Goal: Transaction & Acquisition: Purchase product/service

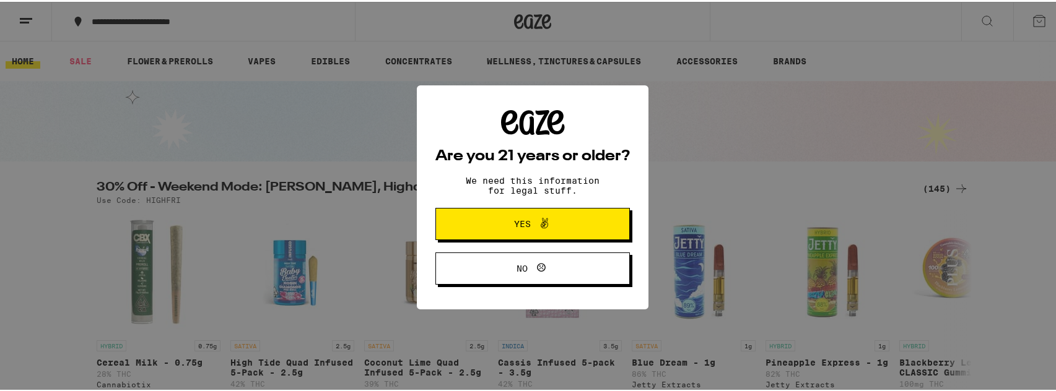
click at [451, 220] on button "Yes" at bounding box center [532, 222] width 194 height 32
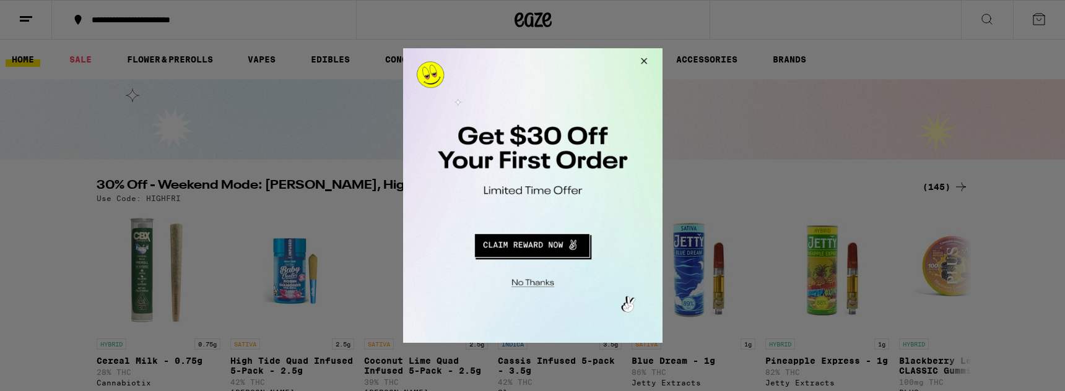
click at [636, 62] on button "Close Modal" at bounding box center [641, 63] width 33 height 30
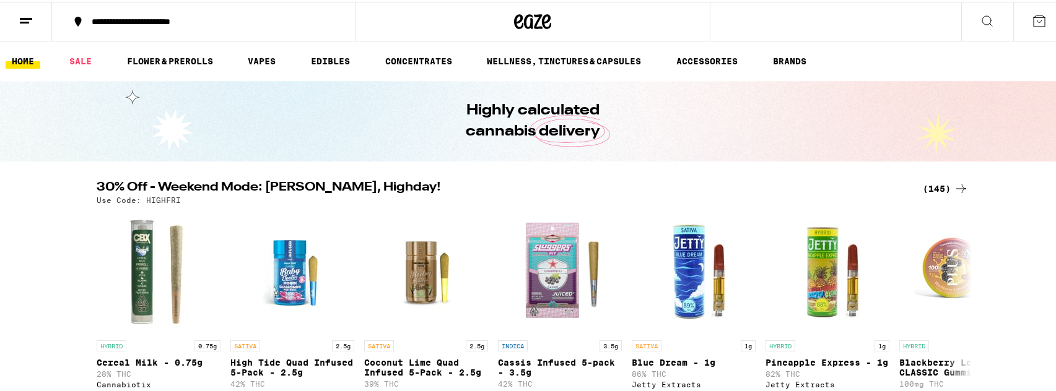
click at [1033, 14] on icon at bounding box center [1038, 19] width 11 height 11
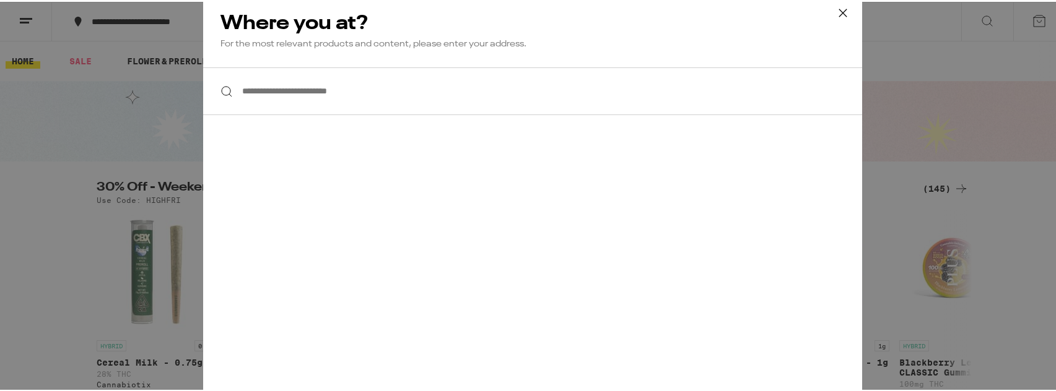
click at [356, 84] on input "**********" at bounding box center [532, 90] width 659 height 48
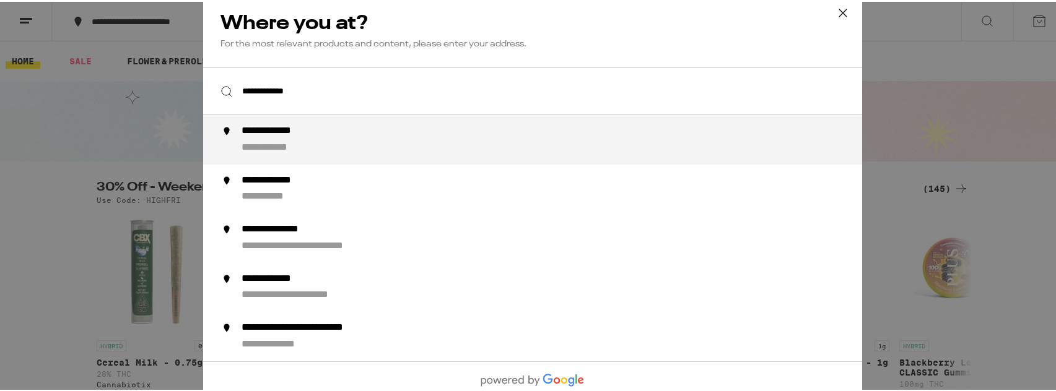
click at [255, 136] on div "**********" at bounding box center [282, 129] width 83 height 13
type input "**********"
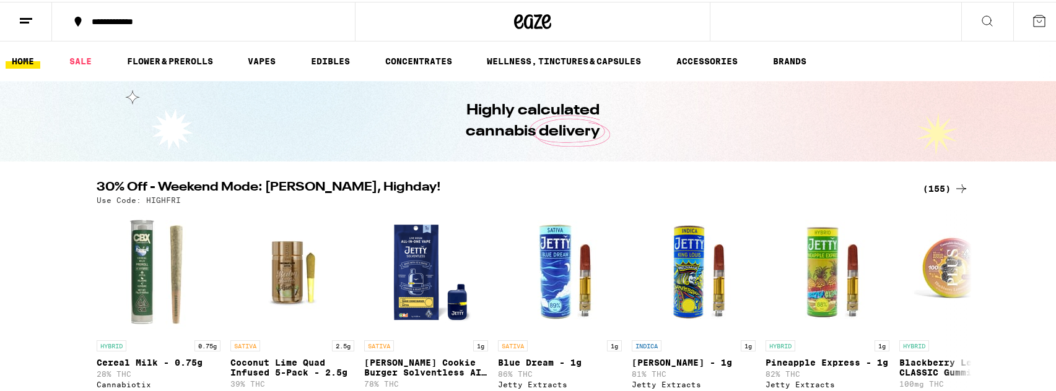
click at [1018, 18] on button at bounding box center [1039, 20] width 52 height 38
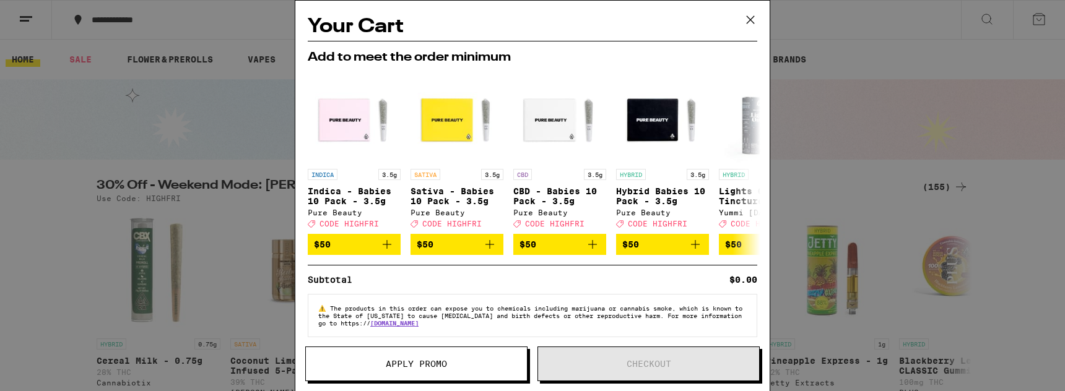
click at [750, 16] on icon at bounding box center [750, 20] width 19 height 19
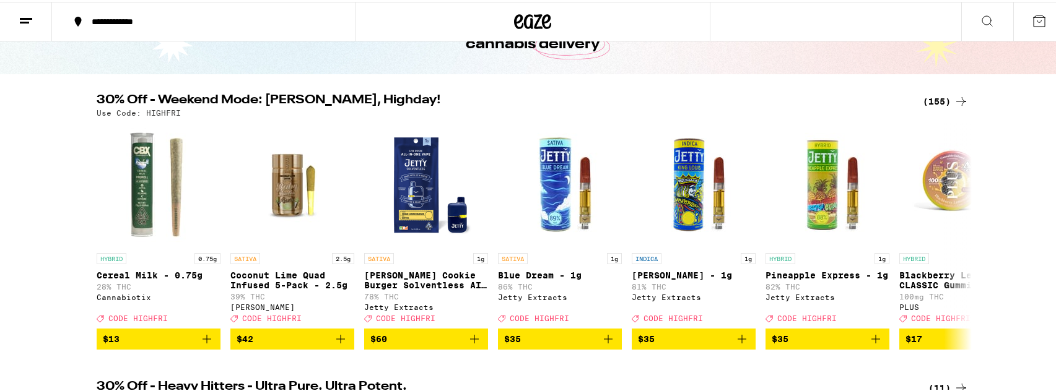
scroll to position [103, 0]
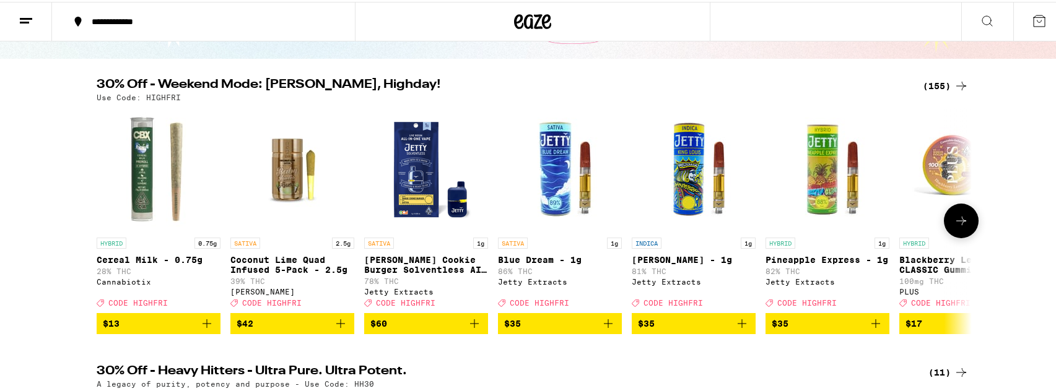
click at [467, 329] on icon "Add to bag" at bounding box center [474, 321] width 15 height 15
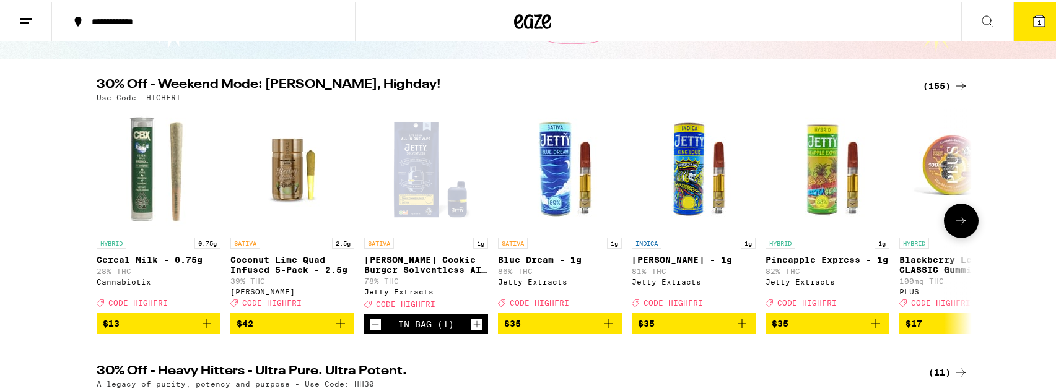
click at [947, 215] on button at bounding box center [960, 219] width 35 height 35
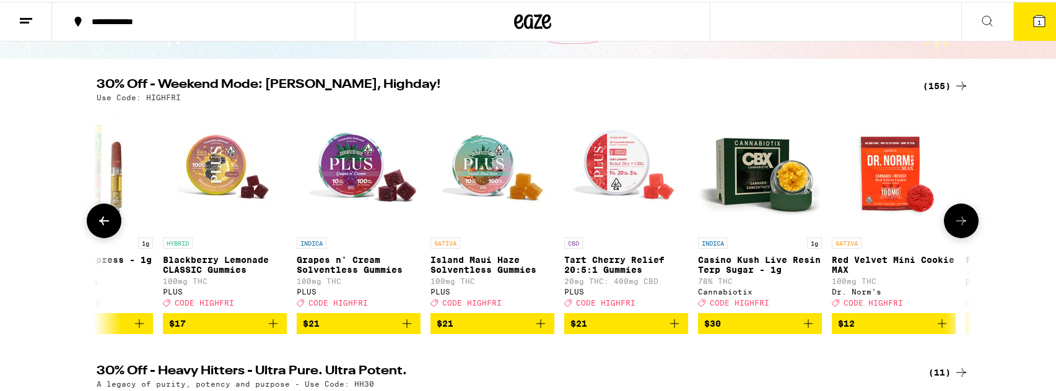
scroll to position [0, 737]
click at [268, 326] on icon "Add to bag" at bounding box center [272, 322] width 9 height 9
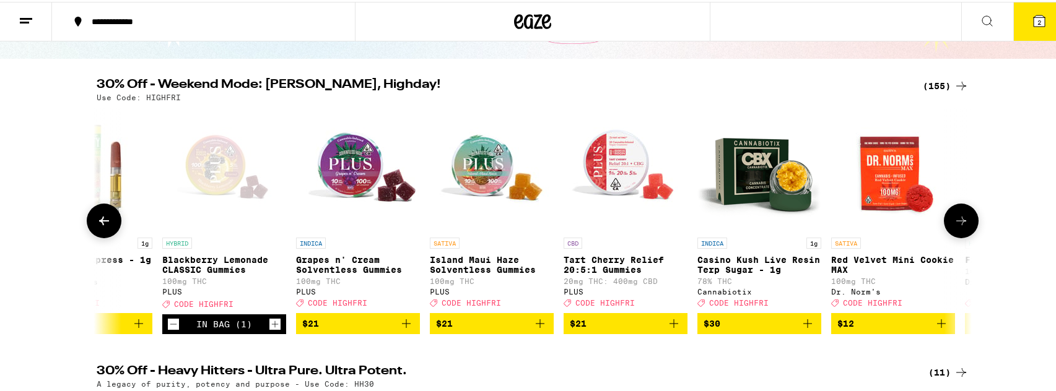
click at [532, 327] on icon "Add to bag" at bounding box center [539, 321] width 15 height 15
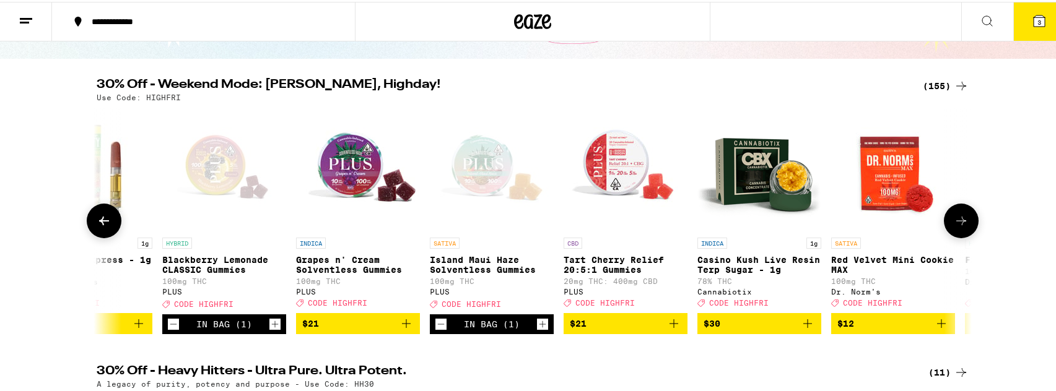
click at [537, 330] on icon "Increment" at bounding box center [542, 322] width 11 height 15
click at [959, 214] on button at bounding box center [960, 219] width 35 height 35
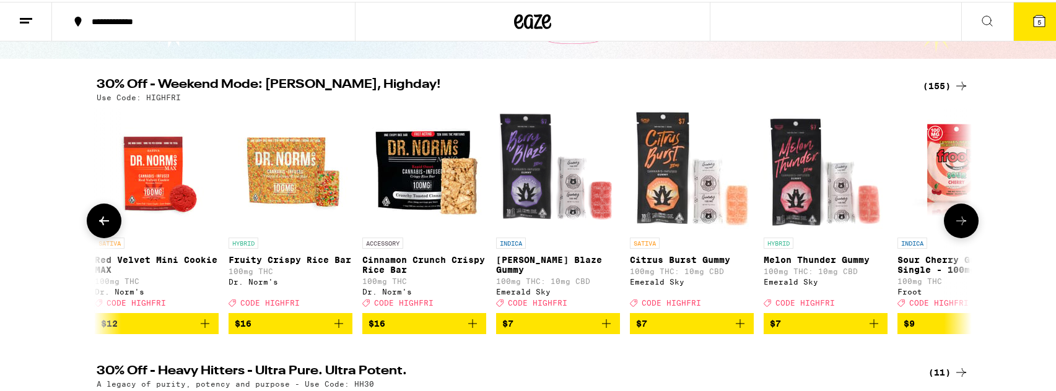
scroll to position [0, 1473]
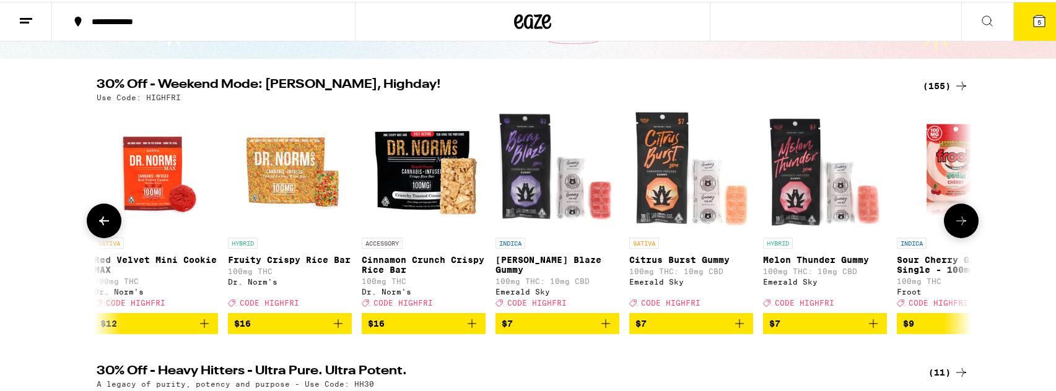
click at [957, 227] on icon at bounding box center [960, 219] width 15 height 15
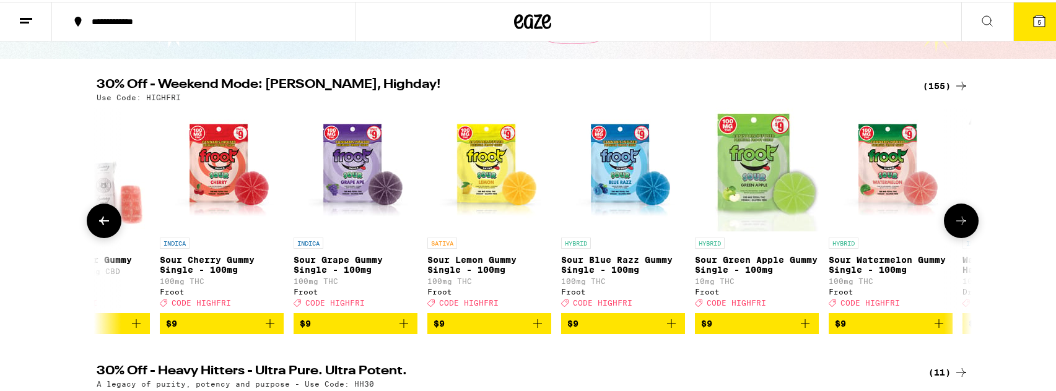
click at [957, 227] on icon at bounding box center [960, 219] width 15 height 15
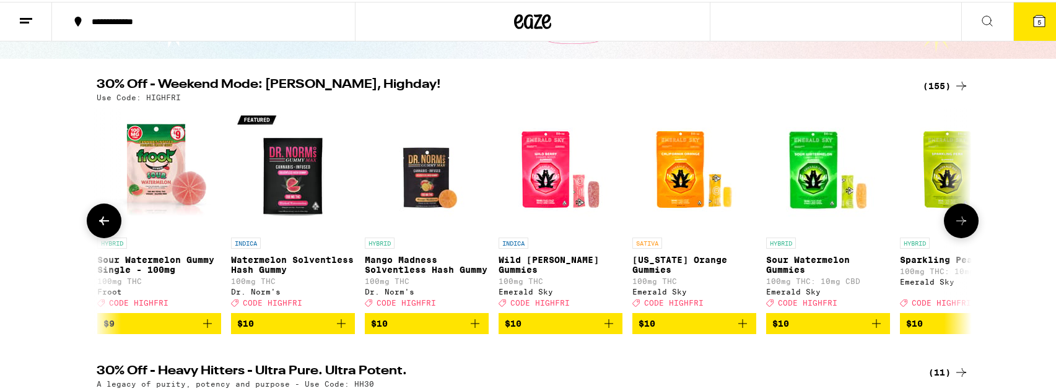
scroll to position [0, 2947]
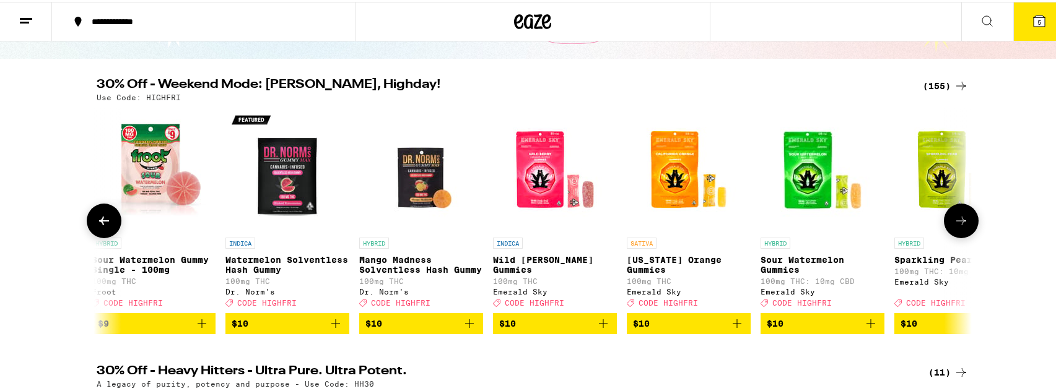
click at [957, 227] on icon at bounding box center [960, 219] width 15 height 15
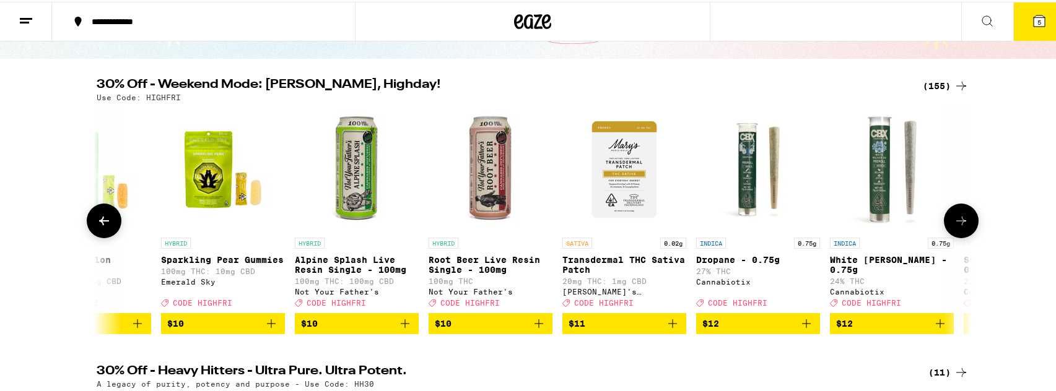
scroll to position [0, 3683]
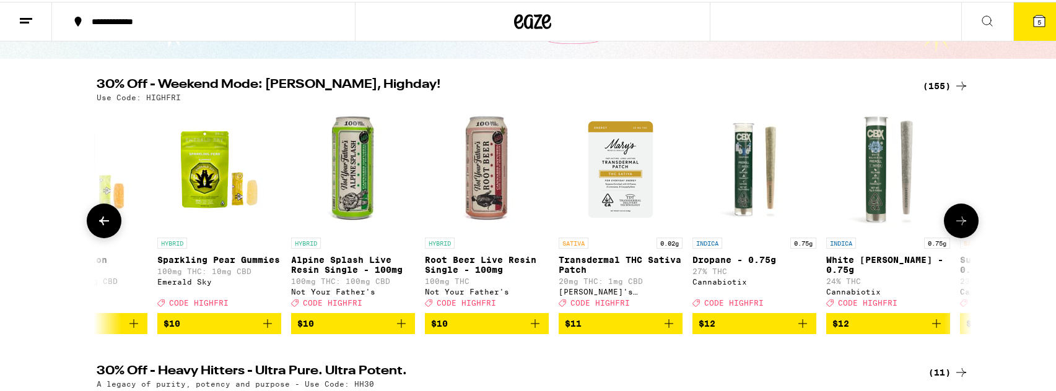
click at [95, 233] on button at bounding box center [104, 219] width 35 height 35
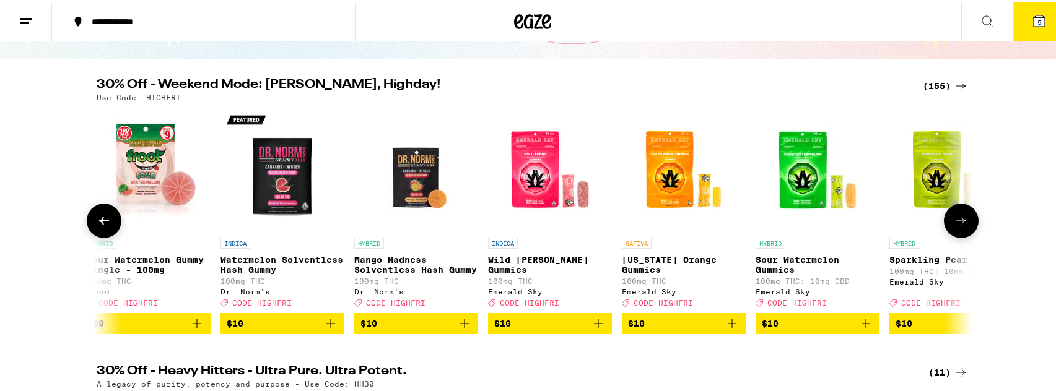
scroll to position [0, 2947]
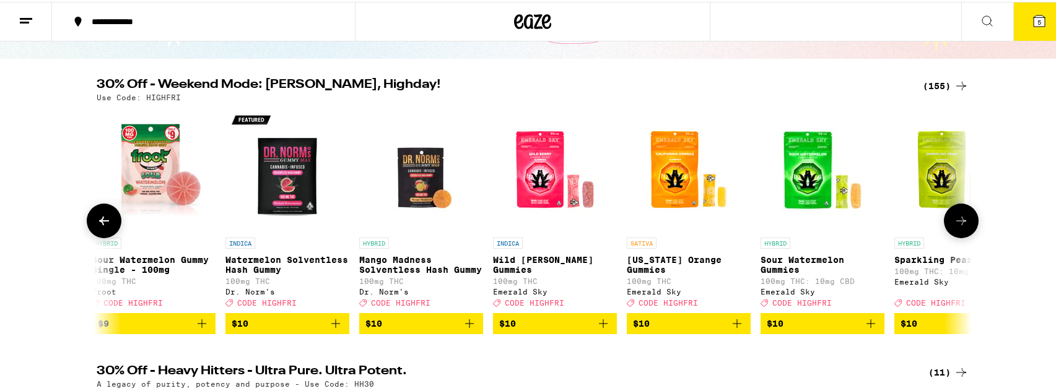
click at [729, 329] on icon "Add to bag" at bounding box center [736, 321] width 15 height 15
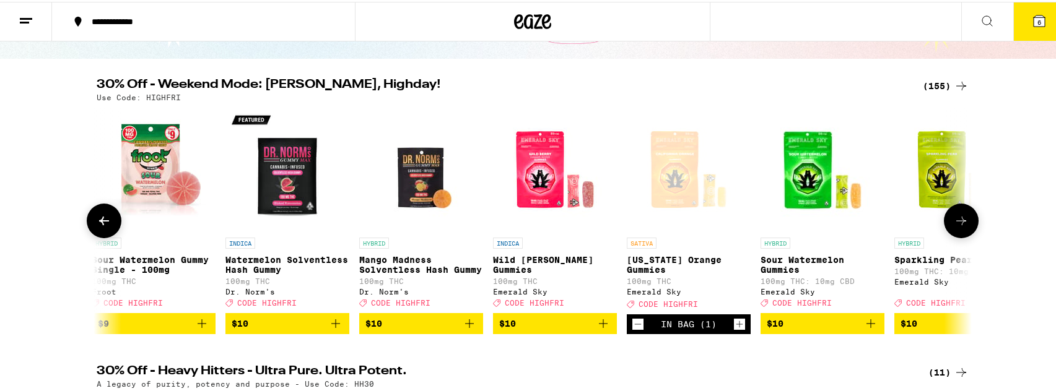
click at [739, 328] on icon "Increment" at bounding box center [739, 322] width 11 height 15
click at [956, 222] on icon at bounding box center [960, 219] width 15 height 15
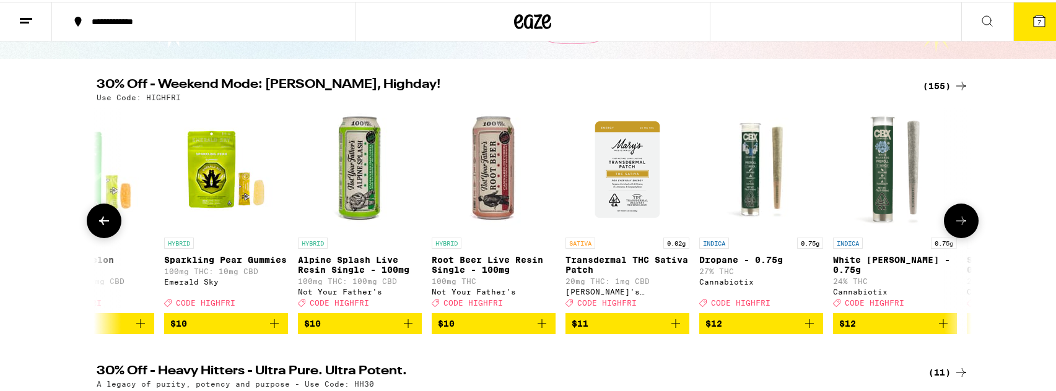
scroll to position [0, 3683]
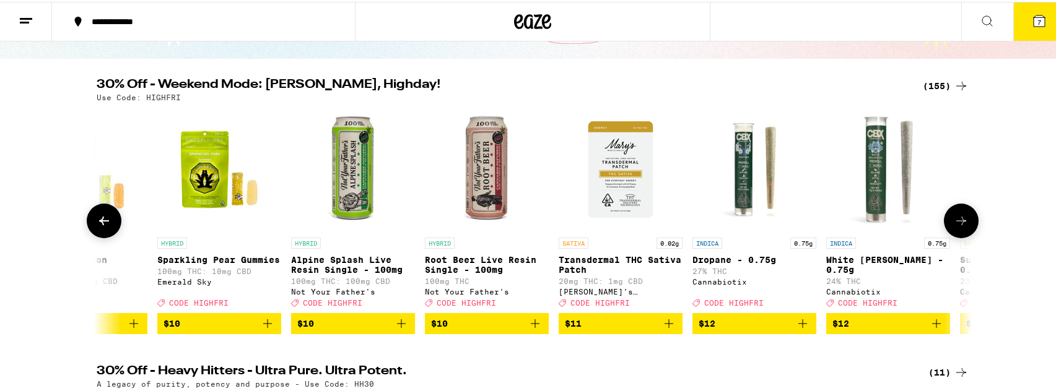
click at [91, 223] on button at bounding box center [104, 219] width 35 height 35
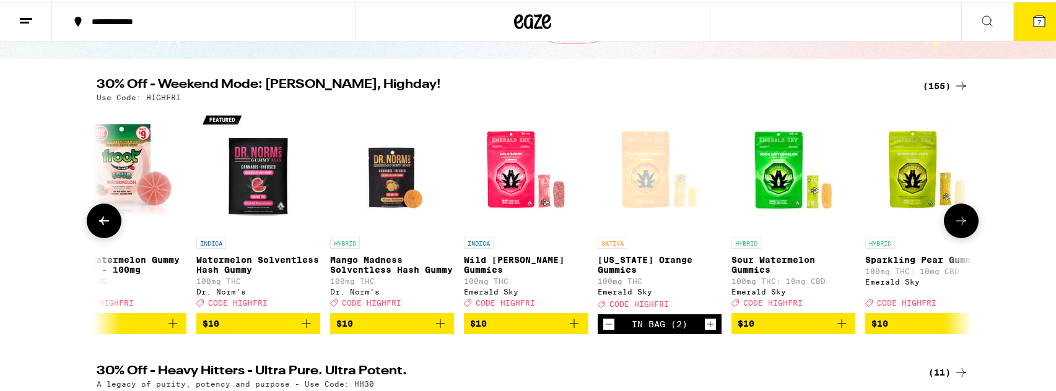
scroll to position [0, 2947]
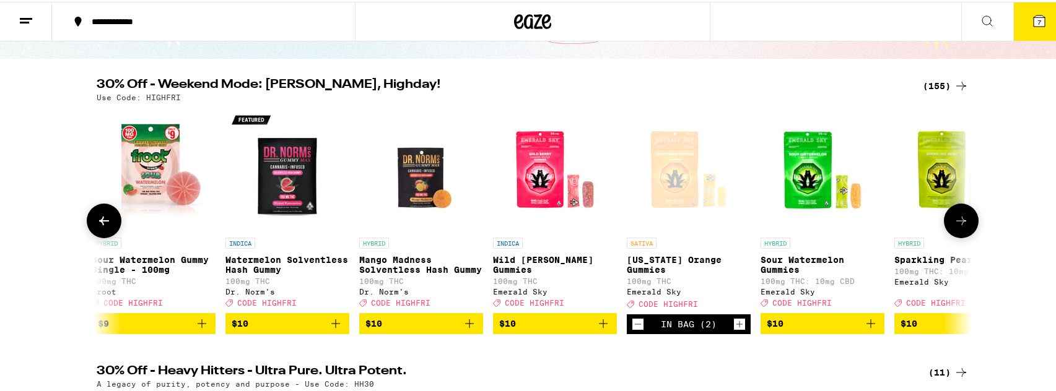
click at [596, 329] on icon "Add to bag" at bounding box center [603, 321] width 15 height 15
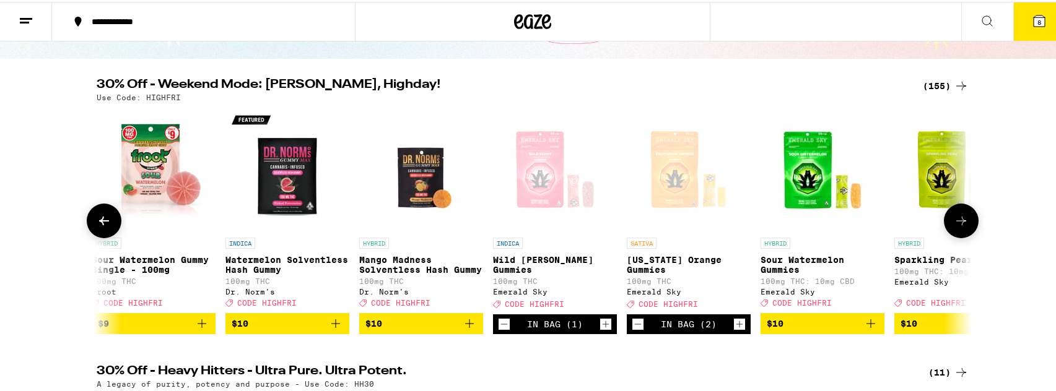
click at [600, 329] on icon "Increment" at bounding box center [605, 322] width 11 height 15
click at [963, 227] on icon at bounding box center [960, 219] width 15 height 15
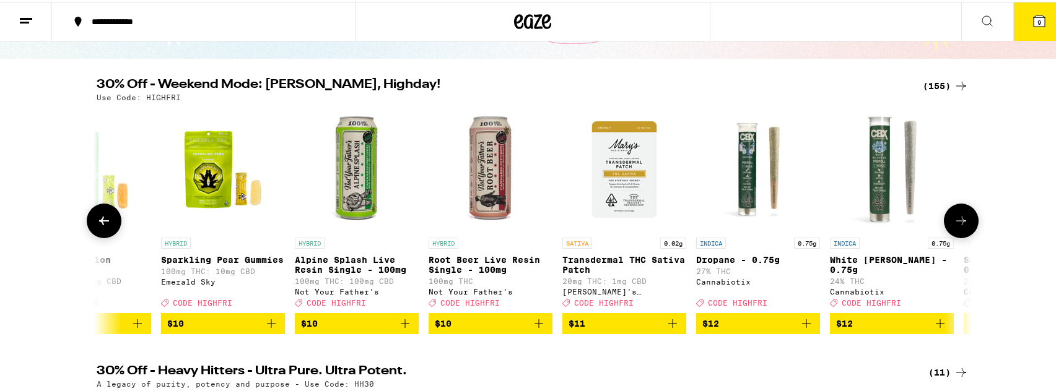
scroll to position [0, 3683]
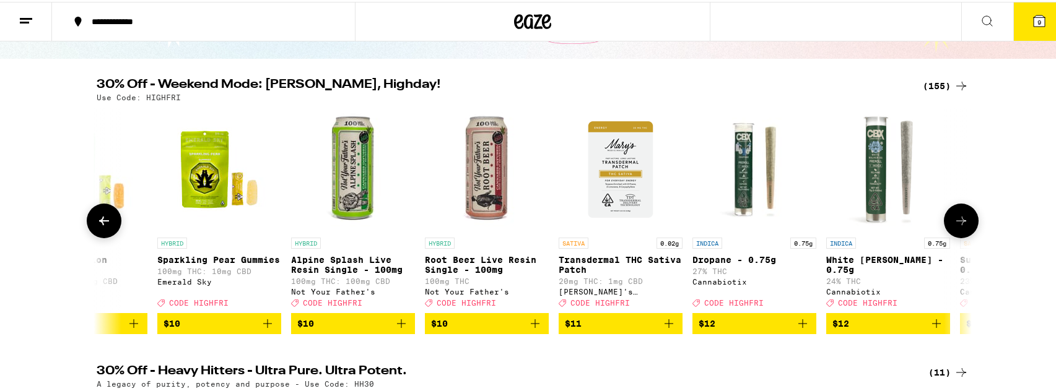
click at [963, 227] on icon at bounding box center [960, 219] width 15 height 15
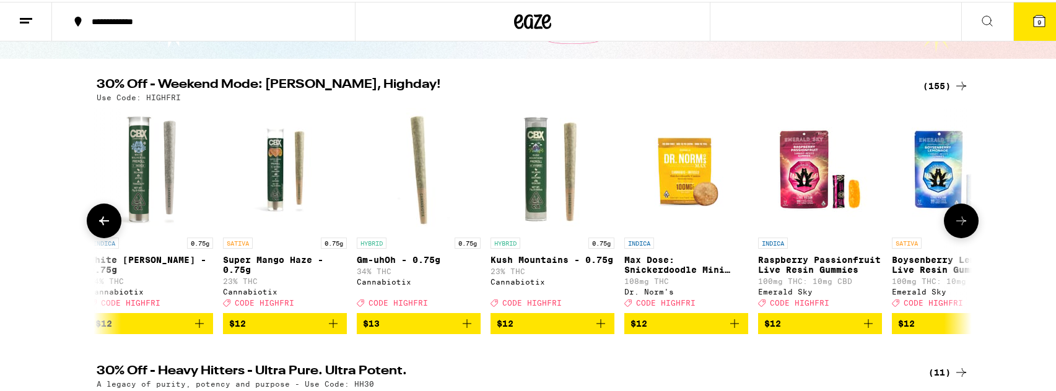
click at [963, 227] on icon at bounding box center [960, 219] width 15 height 15
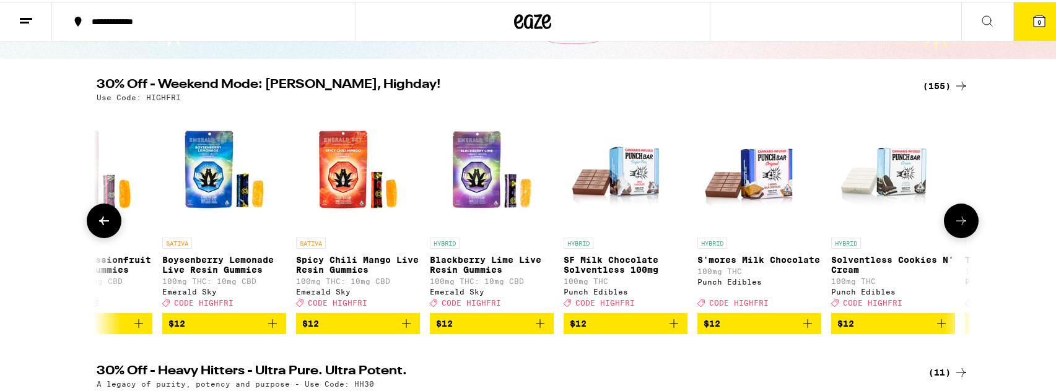
scroll to position [0, 5157]
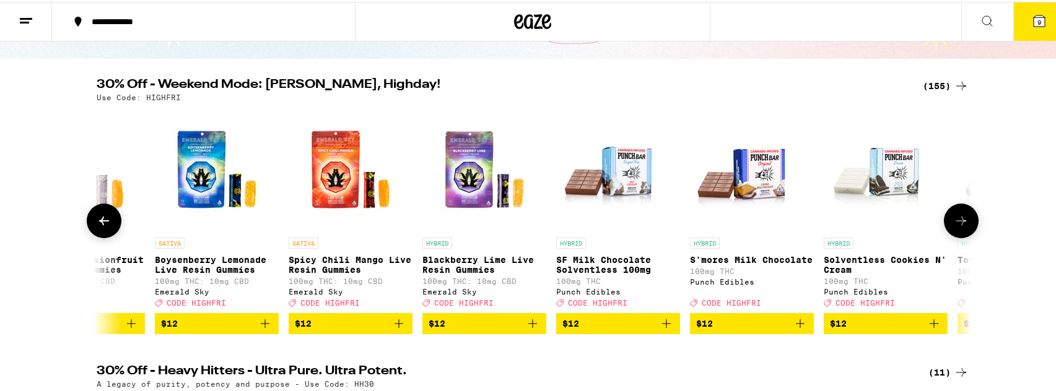
click at [531, 329] on icon "Add to bag" at bounding box center [532, 321] width 15 height 15
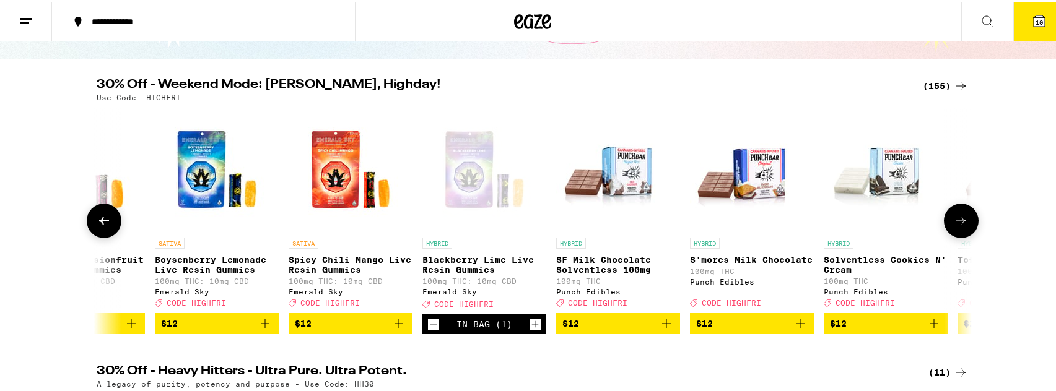
click at [531, 329] on icon "Increment" at bounding box center [534, 322] width 11 height 15
click at [956, 226] on icon at bounding box center [960, 219] width 15 height 15
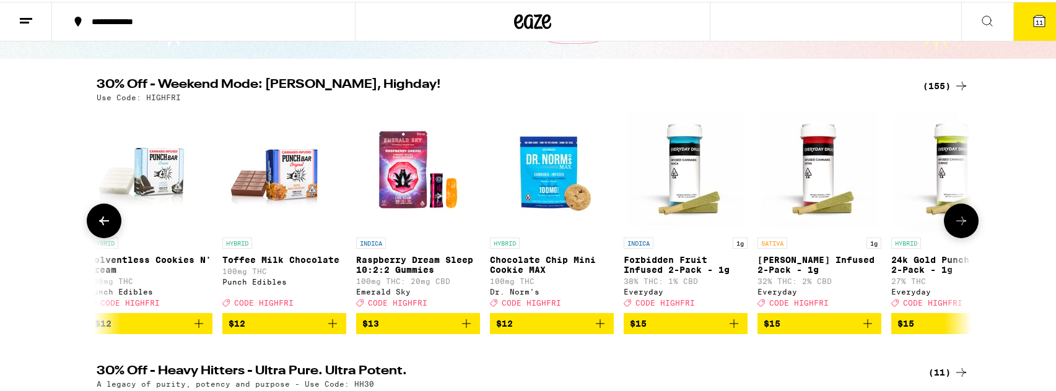
scroll to position [0, 5894]
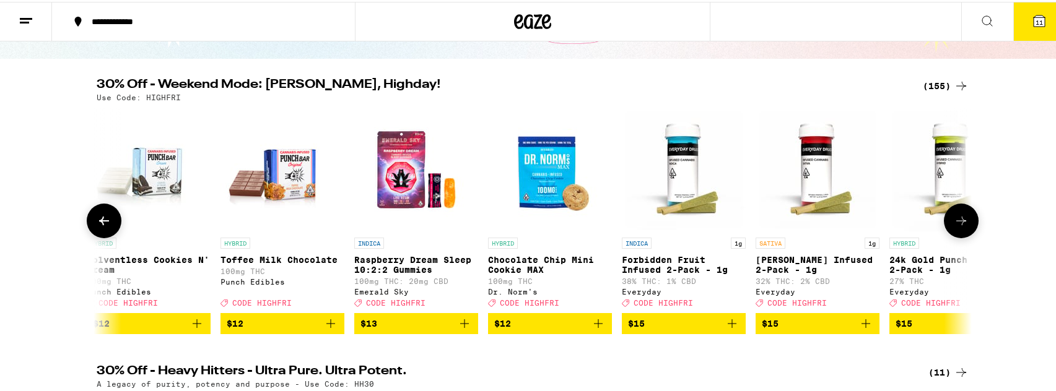
click at [956, 226] on icon at bounding box center [960, 219] width 15 height 15
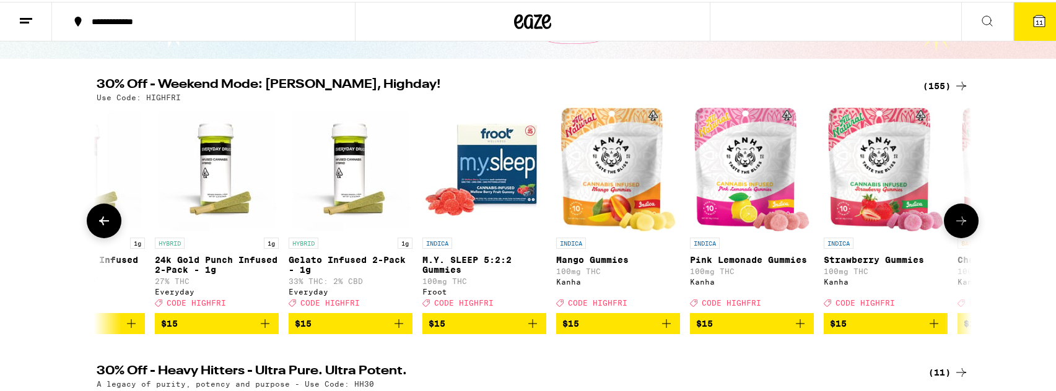
scroll to position [0, 6630]
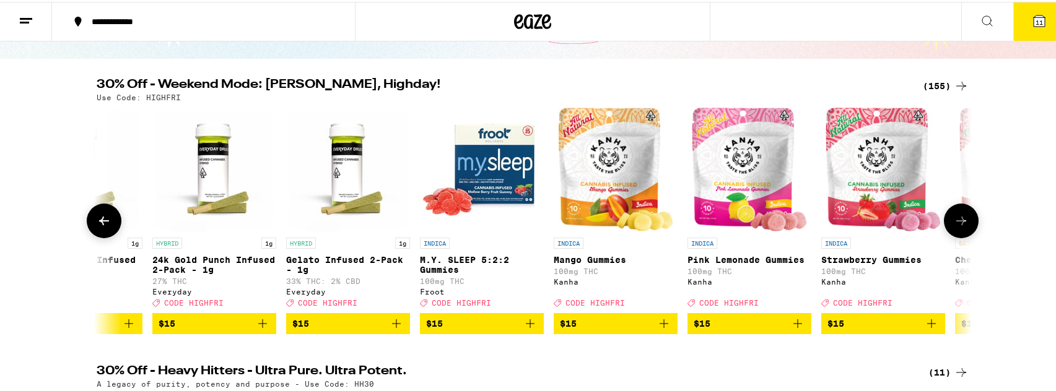
click at [956, 226] on icon at bounding box center [960, 219] width 15 height 15
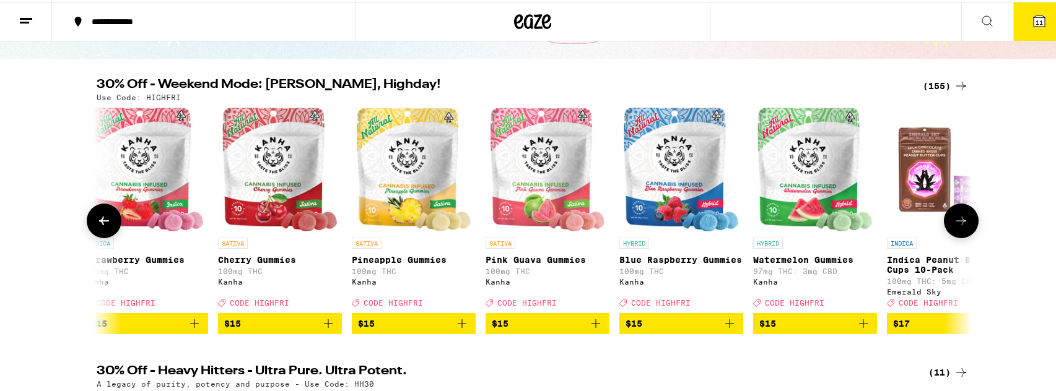
click at [956, 226] on icon at bounding box center [960, 219] width 15 height 15
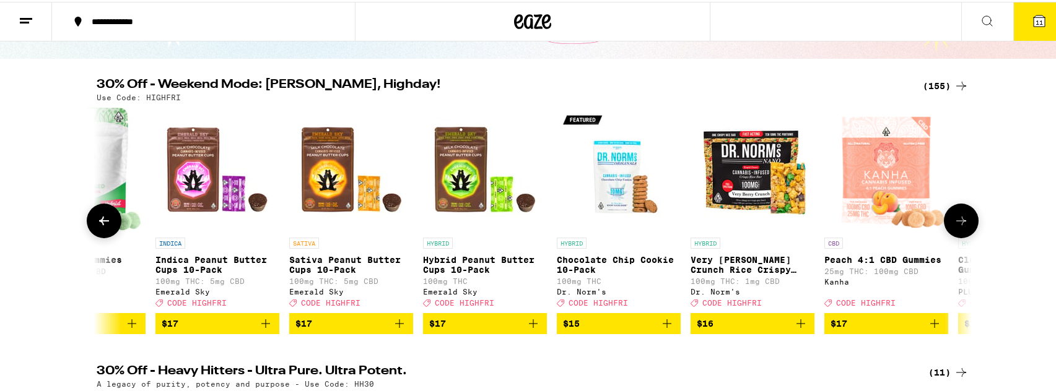
scroll to position [0, 8104]
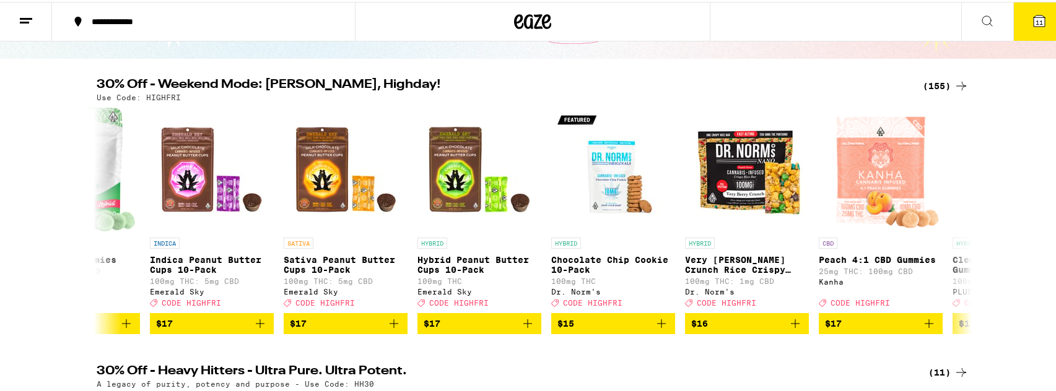
click at [953, 87] on icon at bounding box center [960, 84] width 15 height 15
click at [956, 83] on icon at bounding box center [960, 84] width 15 height 15
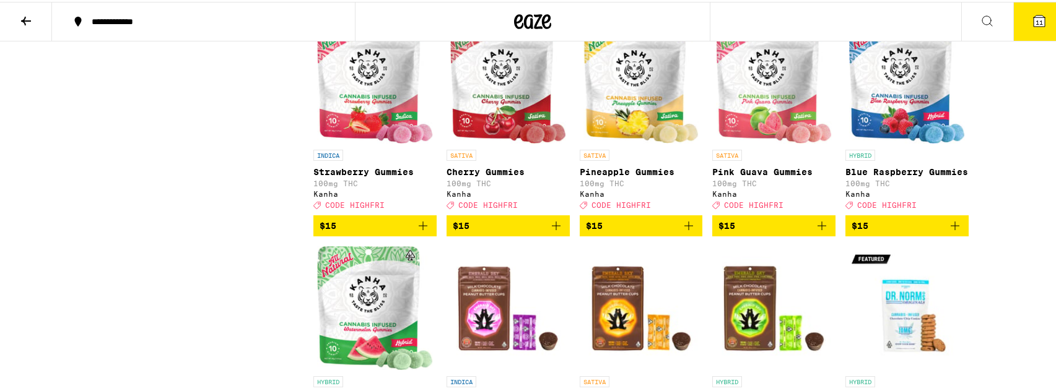
scroll to position [2786, 0]
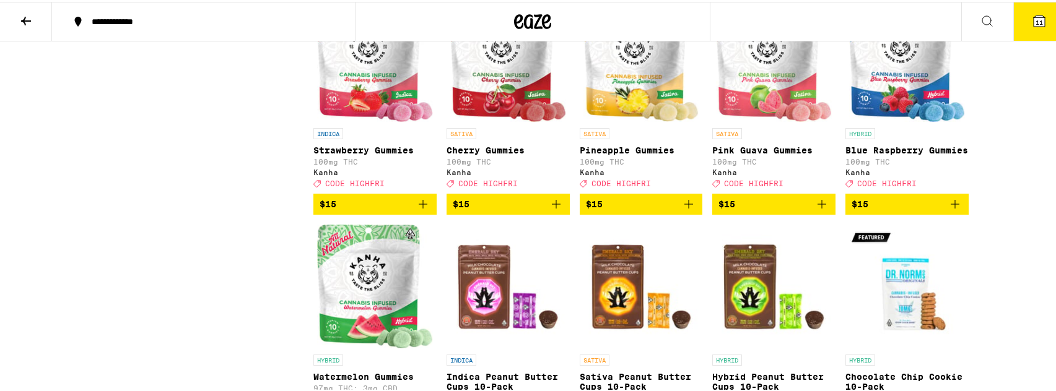
click at [556, 210] on icon "Add to bag" at bounding box center [555, 202] width 15 height 15
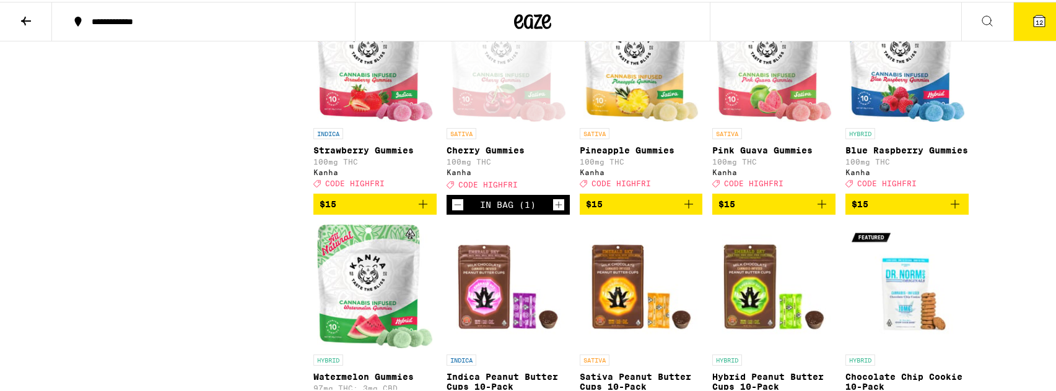
click at [687, 210] on icon "Add to bag" at bounding box center [688, 202] width 15 height 15
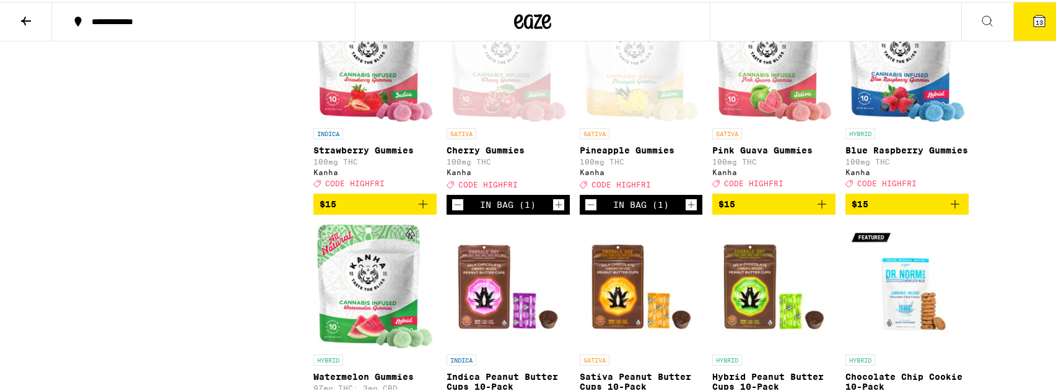
click at [825, 213] on button "$15" at bounding box center [773, 202] width 123 height 21
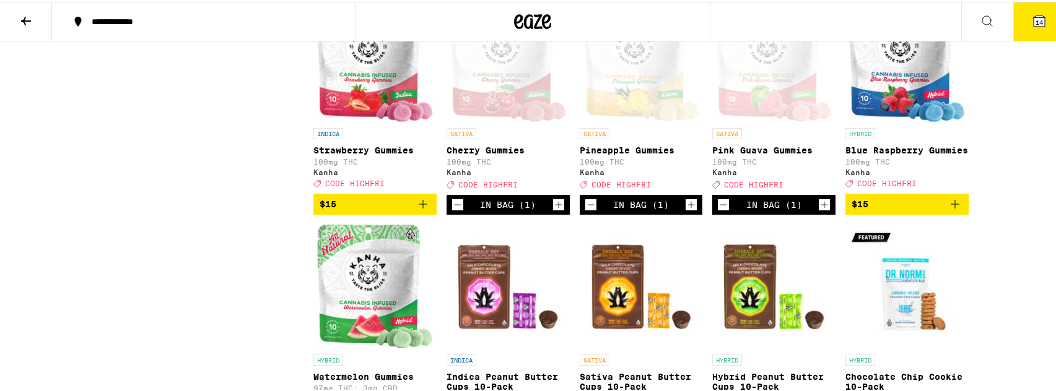
click at [954, 210] on icon "Add to bag" at bounding box center [954, 202] width 15 height 15
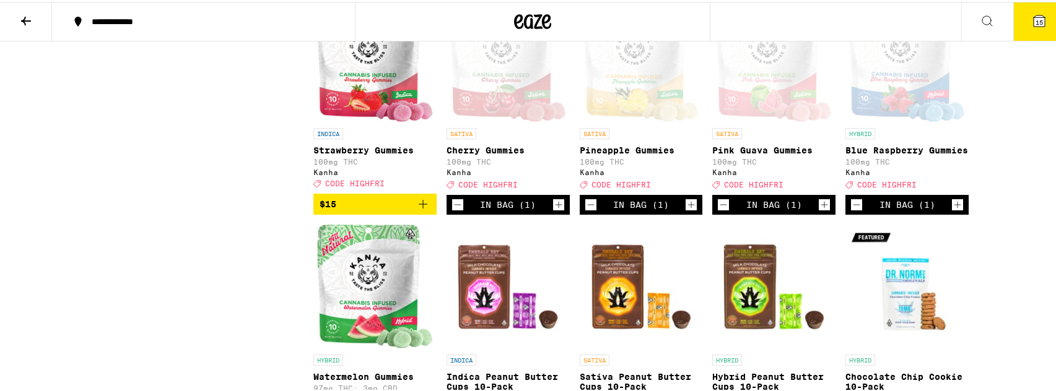
click at [415, 210] on icon "Add to bag" at bounding box center [422, 202] width 15 height 15
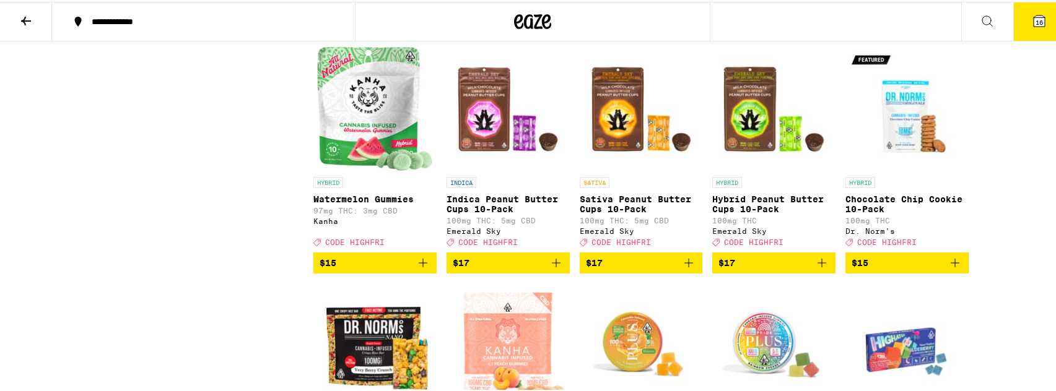
scroll to position [2992, 0]
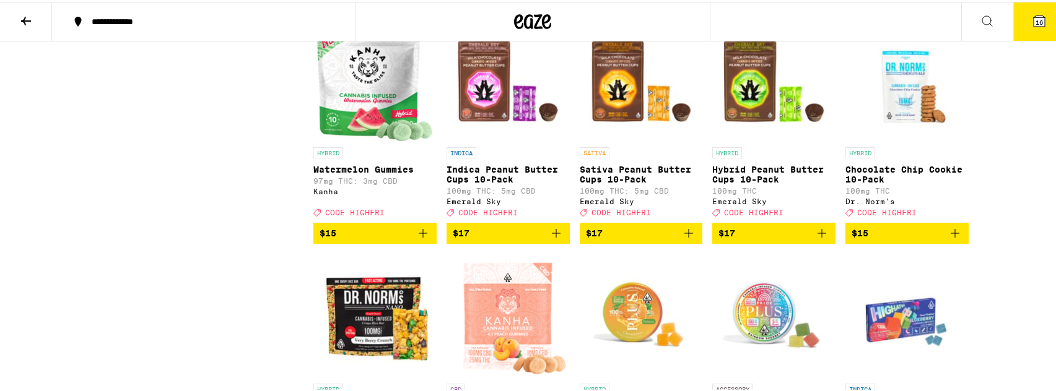
click at [417, 239] on icon "Add to bag" at bounding box center [422, 231] width 15 height 15
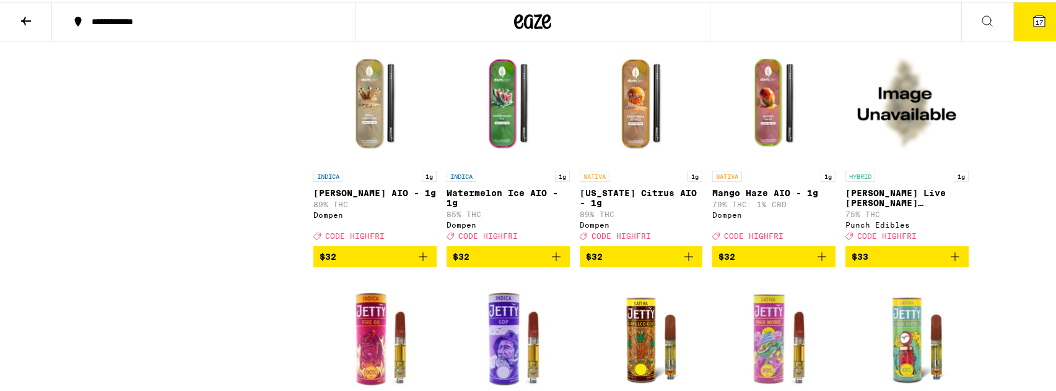
scroll to position [5675, 0]
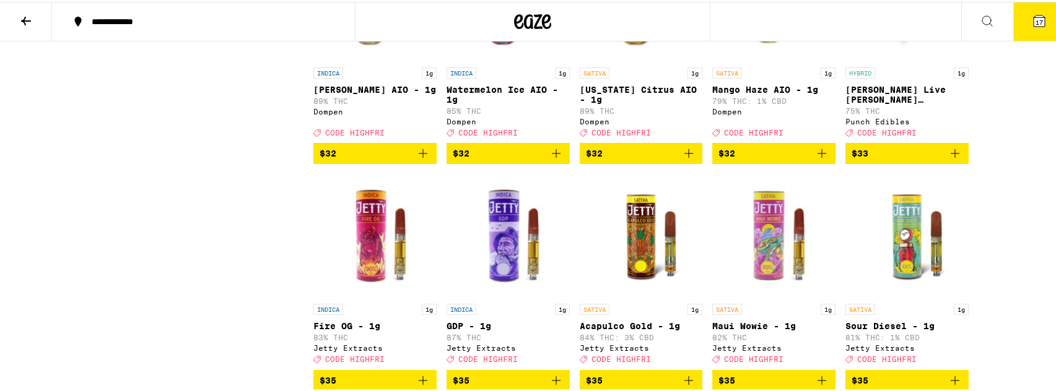
click at [689, 159] on icon "Add to bag" at bounding box center [688, 151] width 15 height 15
click at [821, 159] on icon "Add to bag" at bounding box center [821, 151] width 15 height 15
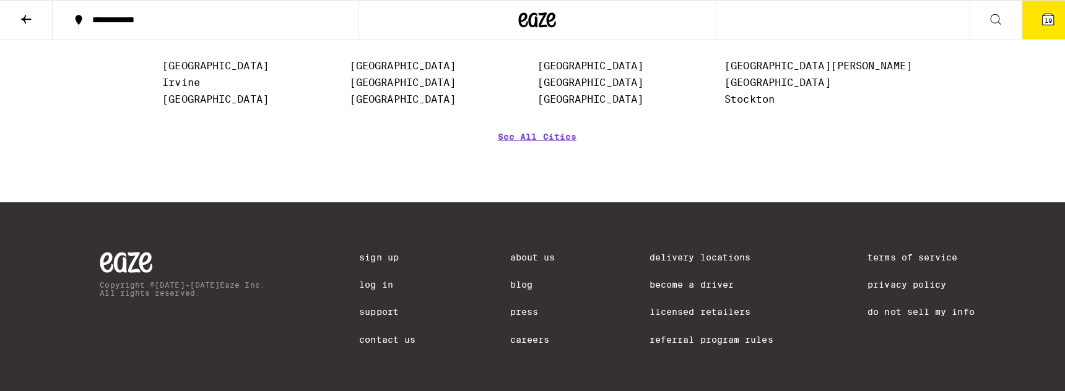
scroll to position [7635, 0]
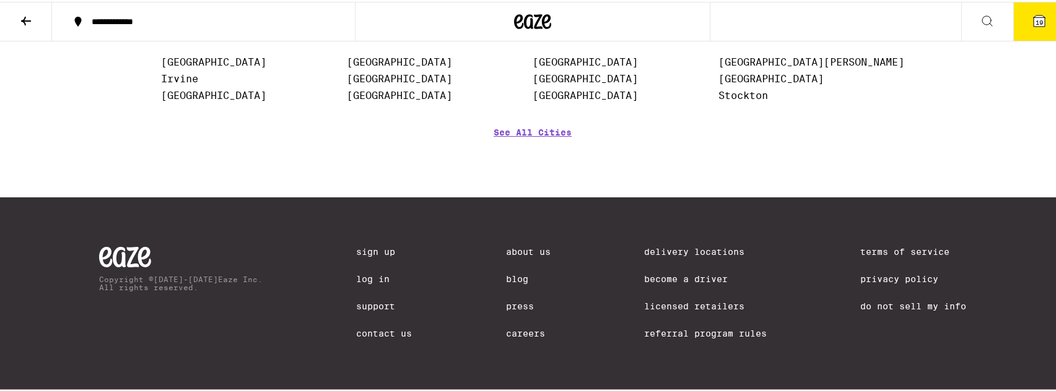
click at [1020, 22] on button "19" at bounding box center [1039, 20] width 52 height 38
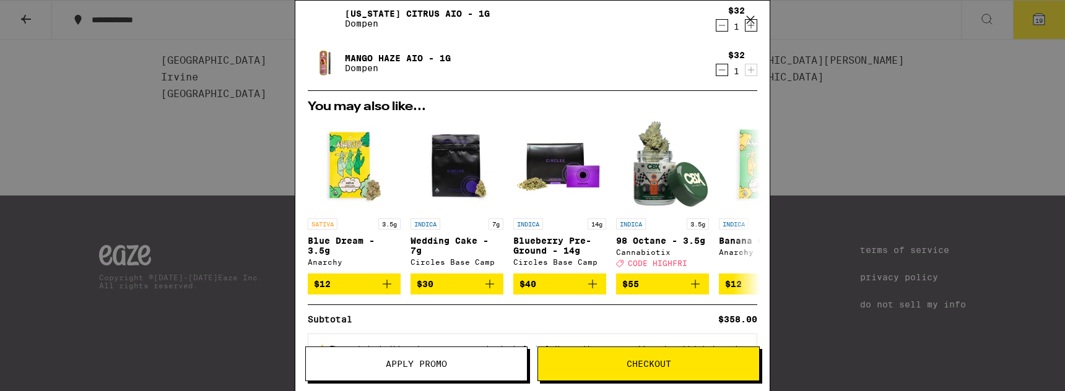
scroll to position [626, 0]
